Goal: Information Seeking & Learning: Understand process/instructions

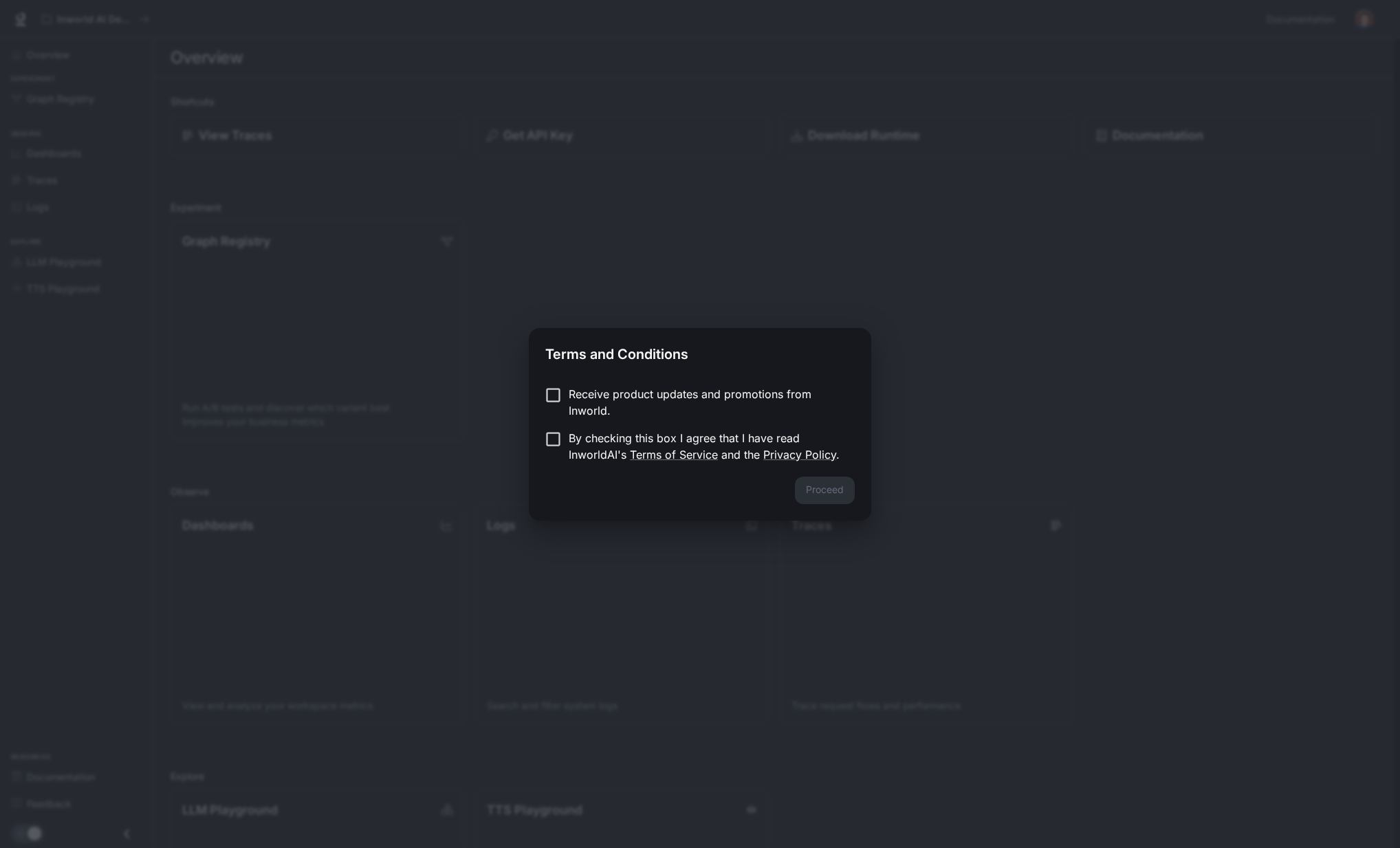
click at [626, 394] on p "Receive product updates and promotions from Inworld." at bounding box center [706, 402] width 275 height 33
click at [588, 437] on p "By checking this box I agree that I have read InworldAI's Terms of Service and …" at bounding box center [706, 447] width 275 height 33
click at [653, 397] on p "Receive product updates and promotions from Inworld." at bounding box center [706, 402] width 275 height 33
click at [839, 488] on button "Proceed" at bounding box center [825, 490] width 60 height 28
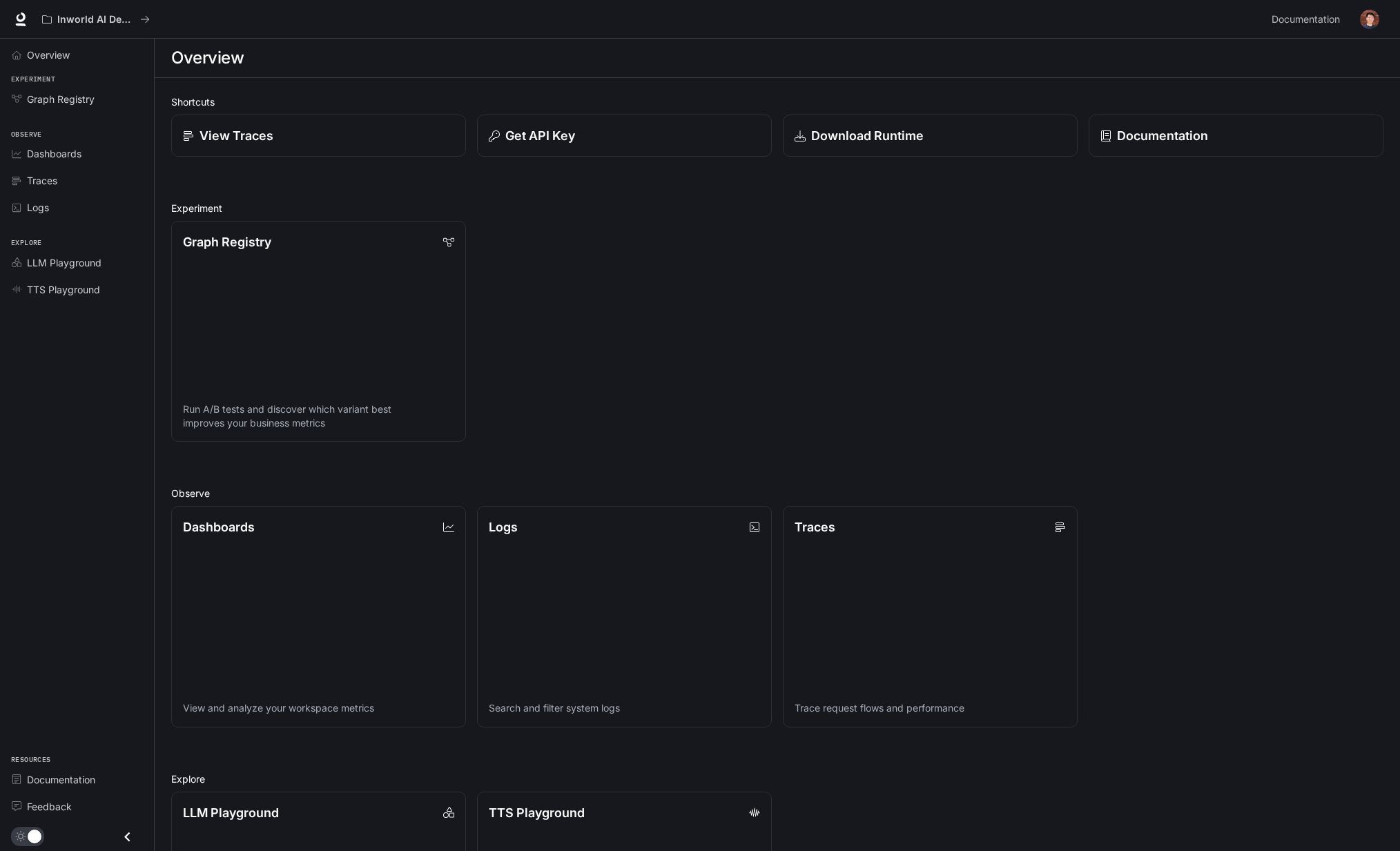
click at [580, 246] on div "Graph Registry Run A/B tests and discover which variant best improves your busi…" at bounding box center [771, 326] width 1223 height 232
click at [54, 52] on span "Overview" at bounding box center [48, 55] width 43 height 15
click at [73, 99] on span "Graph Registry" at bounding box center [60, 100] width 68 height 15
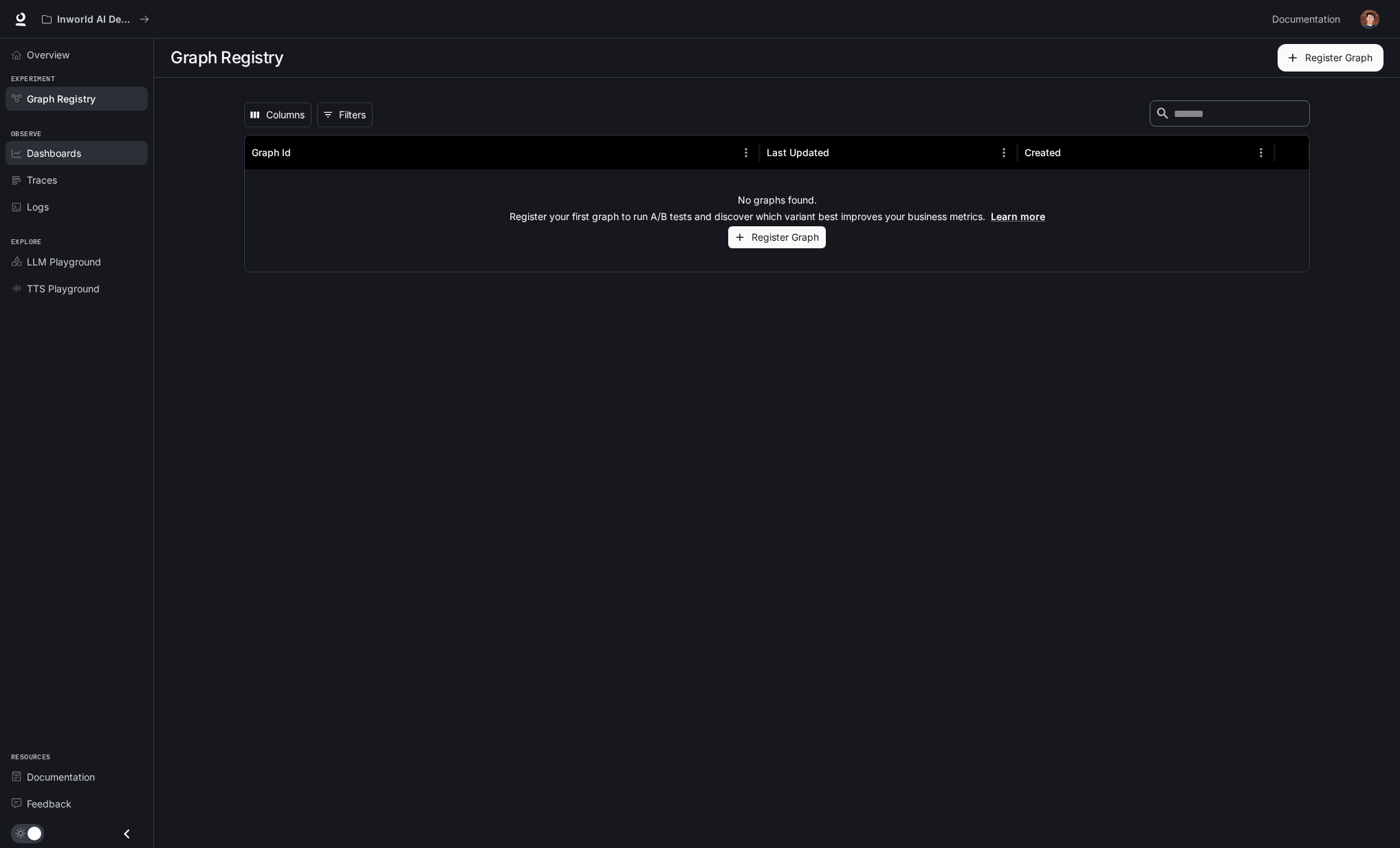
click at [52, 160] on link "Dashboards" at bounding box center [77, 153] width 143 height 24
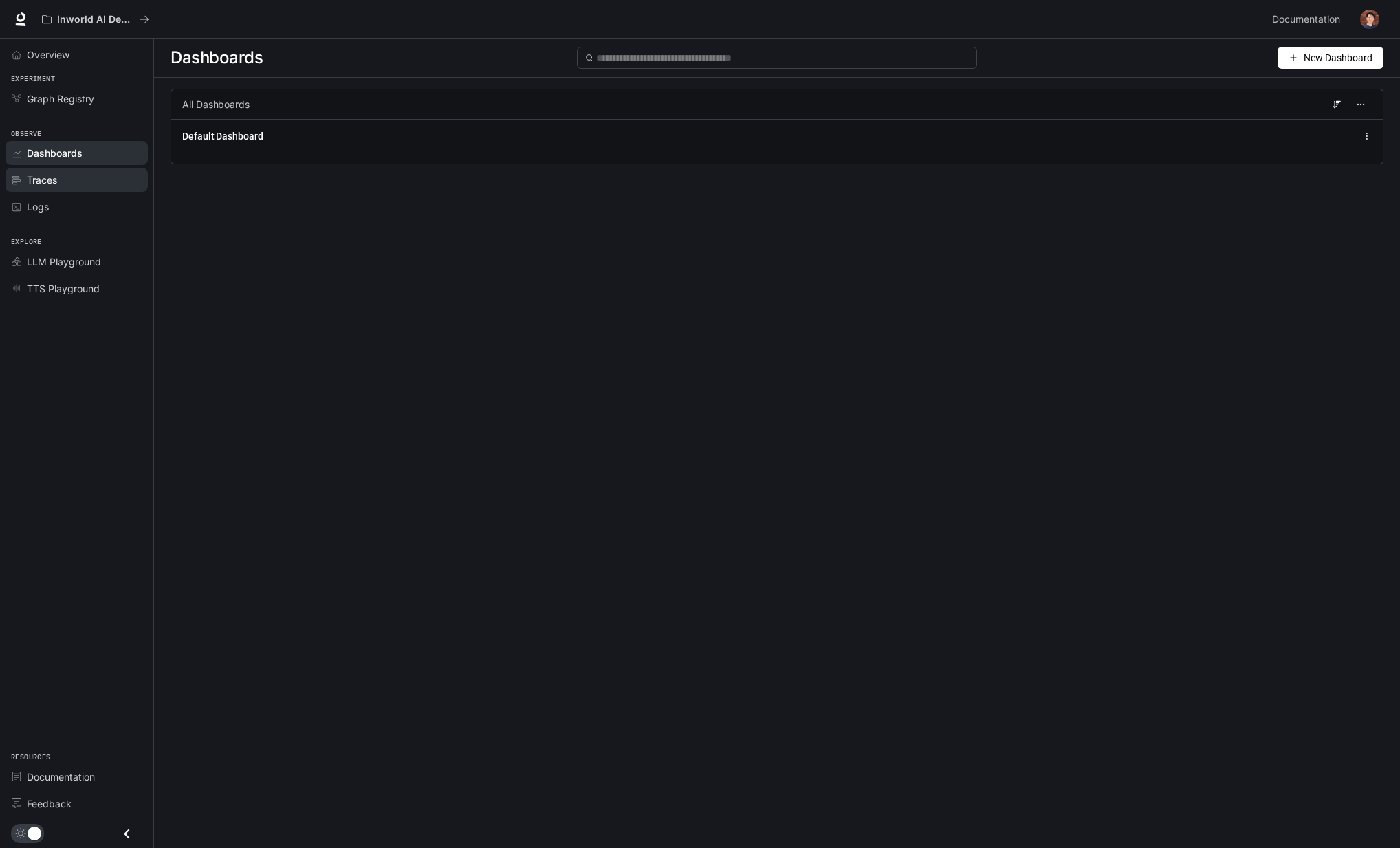
click at [52, 190] on link "Traces" at bounding box center [77, 180] width 143 height 24
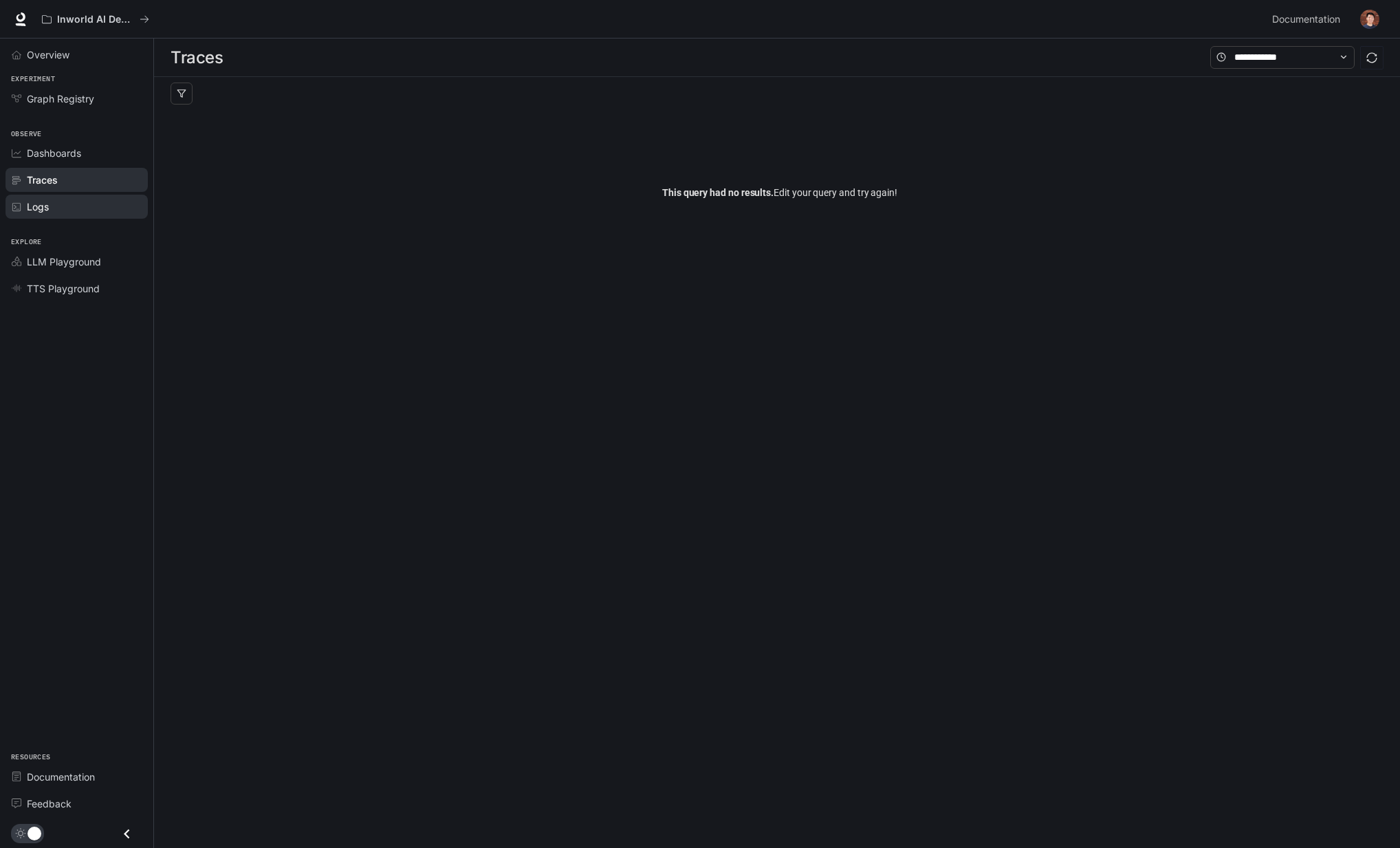
click at [50, 203] on div "Logs" at bounding box center [84, 207] width 115 height 15
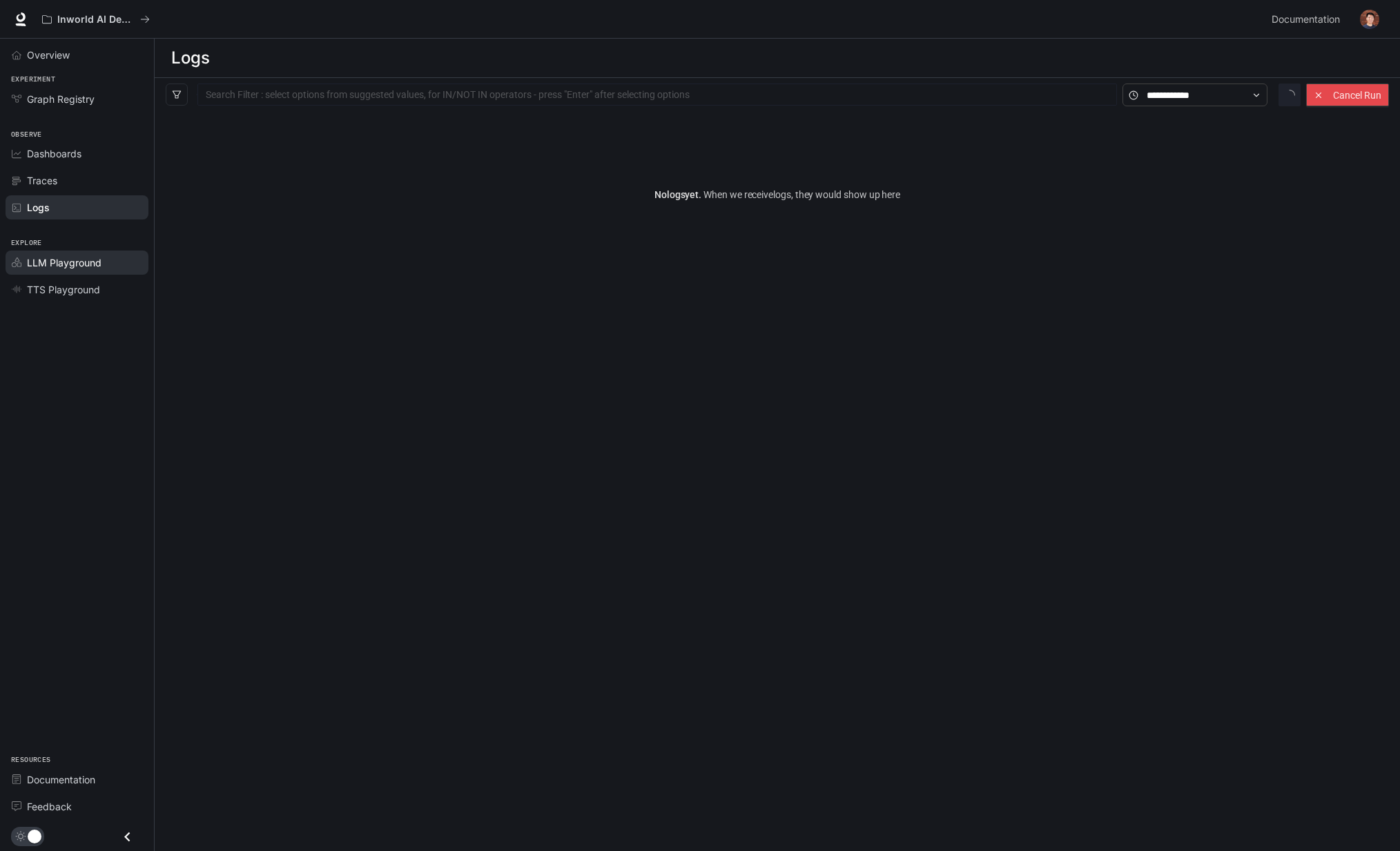
click at [51, 259] on span "LLM Playground" at bounding box center [64, 263] width 74 height 15
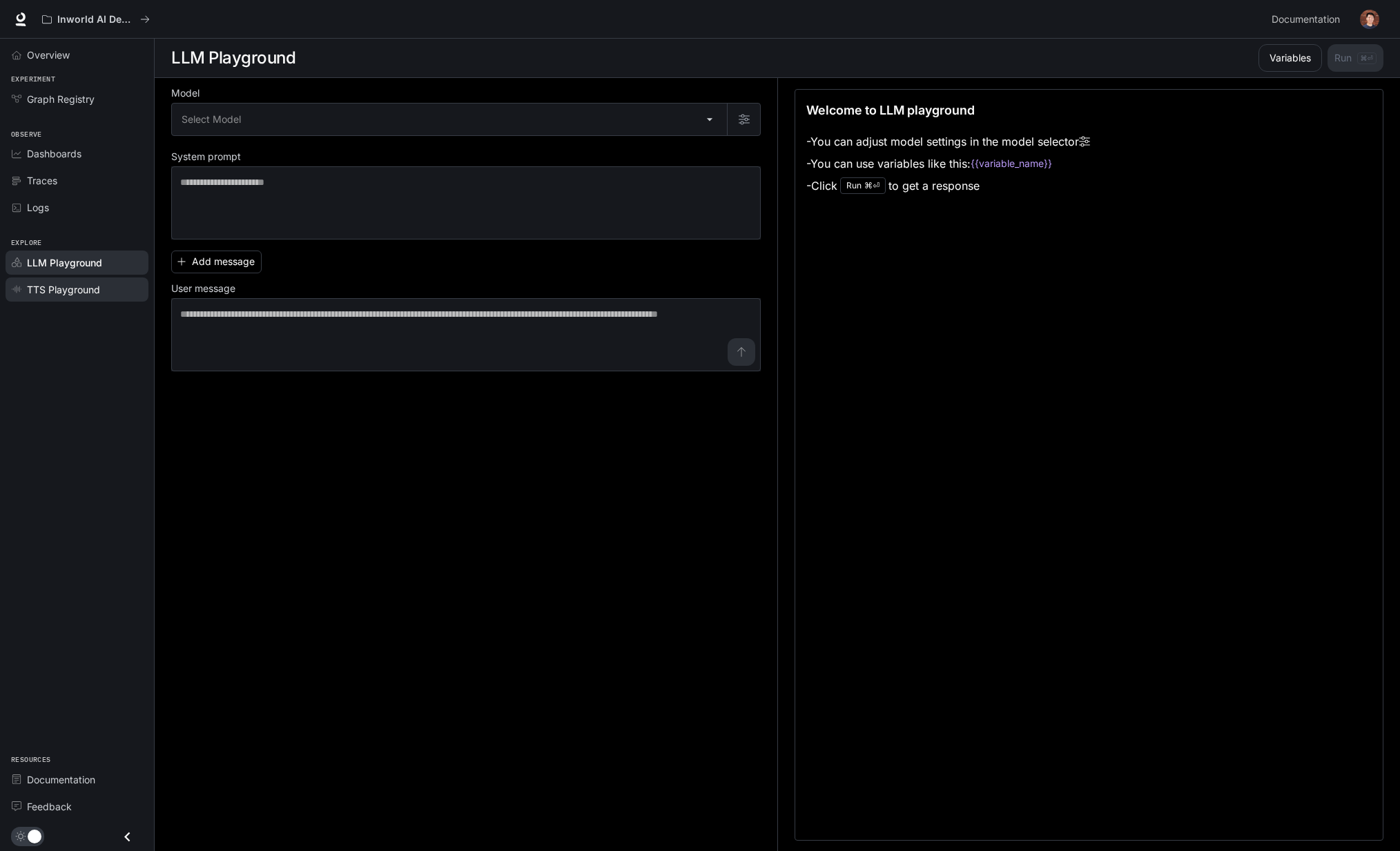
click at [52, 294] on span "TTS Playground" at bounding box center [63, 290] width 73 height 15
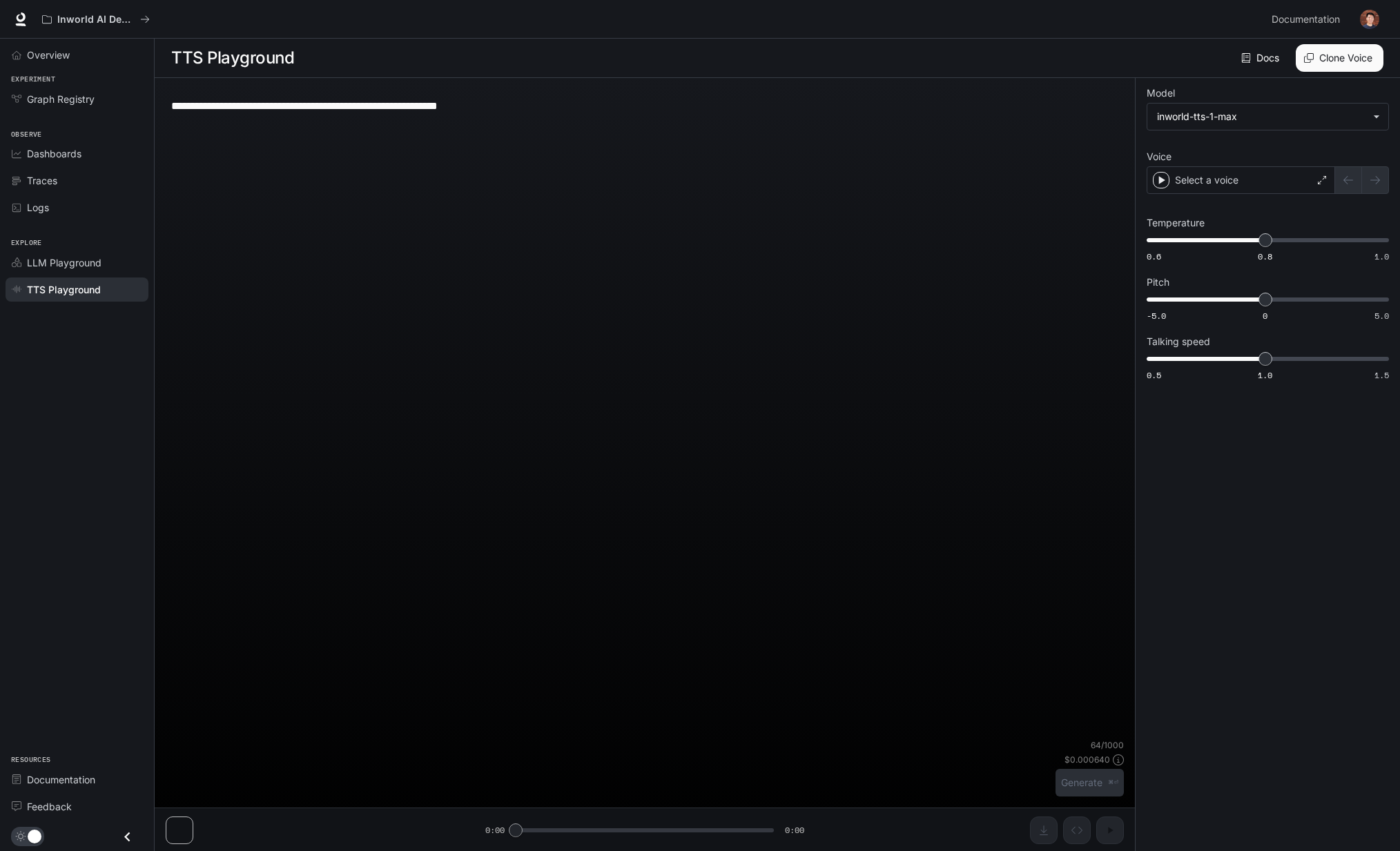
click at [62, 371] on div "Overview Experiment Graph Registry Observe Dashboards Traces Logs Explore LLM P…" at bounding box center [77, 445] width 154 height 813
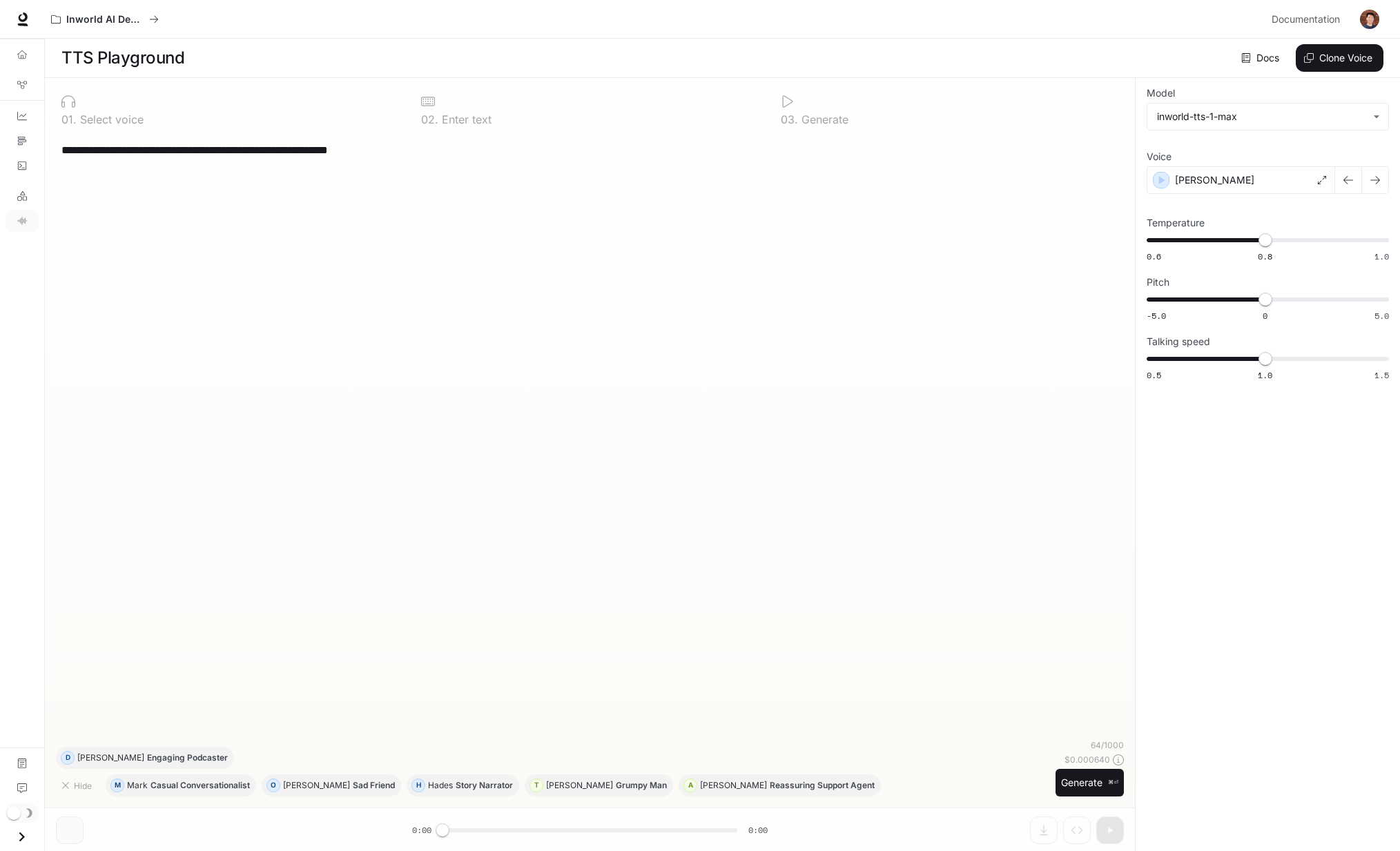
click at [23, 831] on icon "Open drawer" at bounding box center [21, 837] width 19 height 19
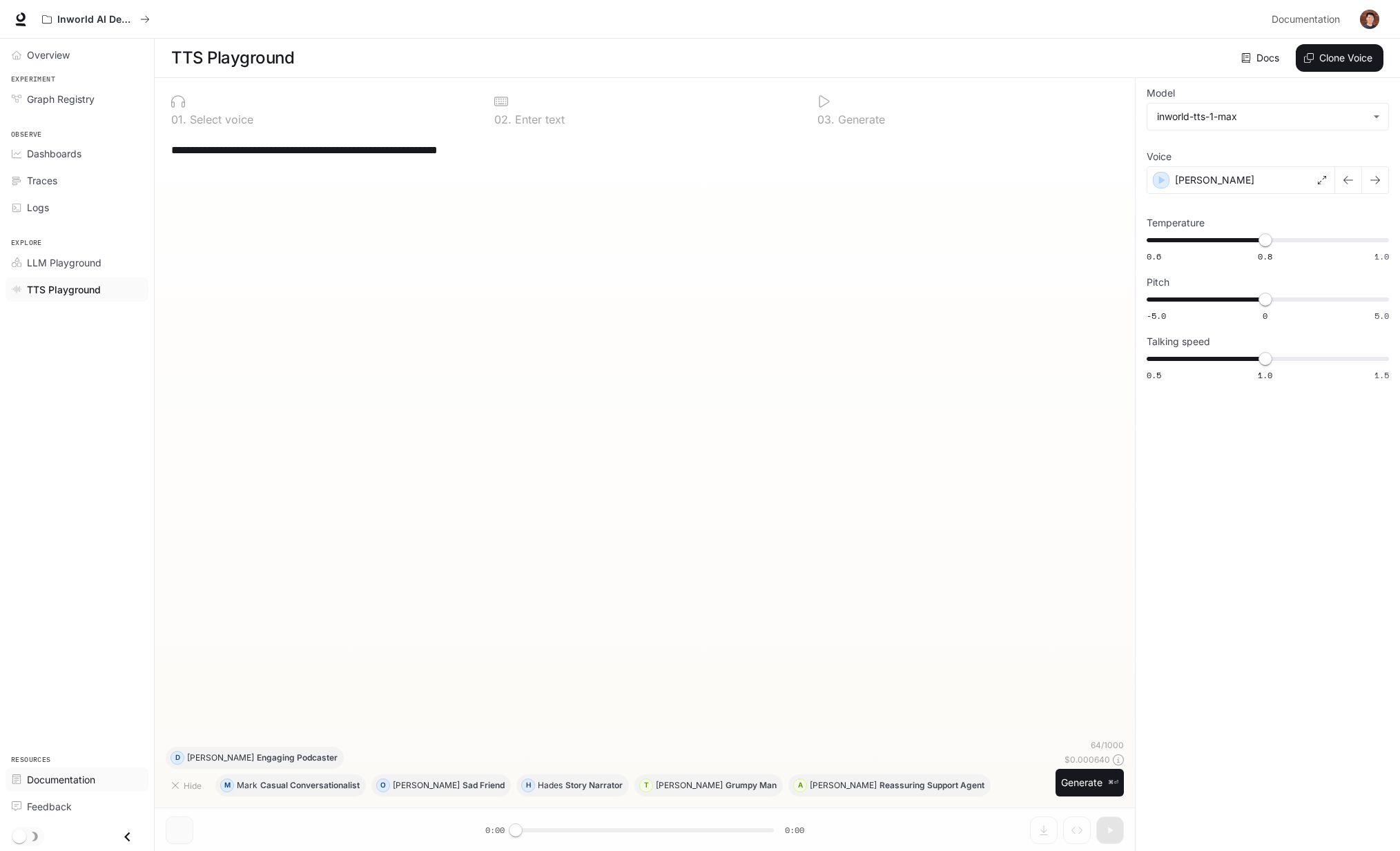
click at [45, 776] on span "Documentation" at bounding box center [60, 780] width 68 height 15
